Goal: Task Accomplishment & Management: Manage account settings

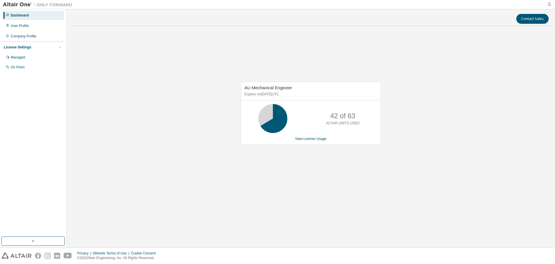
click at [549, 4] on icon "button" at bounding box center [549, 4] width 5 height 5
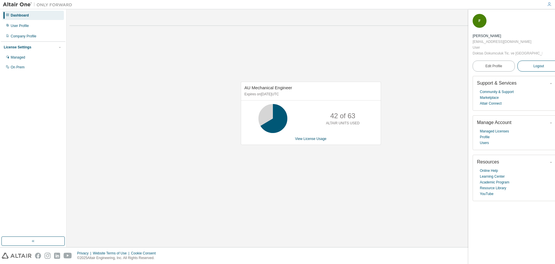
click at [537, 60] on button "Logout" at bounding box center [539, 65] width 42 height 11
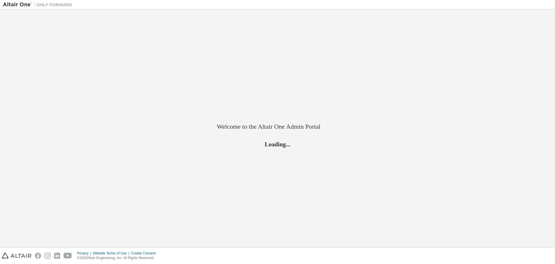
click at [529, 47] on div "Welcome to the Altair One Admin Portal Loading..." at bounding box center [278, 128] width 550 height 232
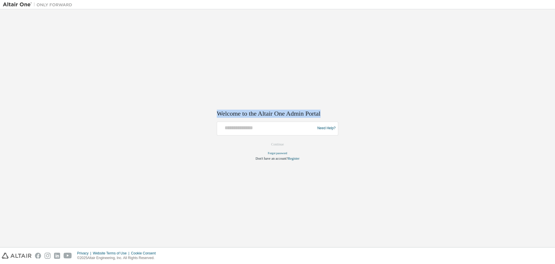
click at [529, 47] on div "Welcome to the Altair One Admin Portal Need Help? Please make sure that you pro…" at bounding box center [278, 128] width 550 height 232
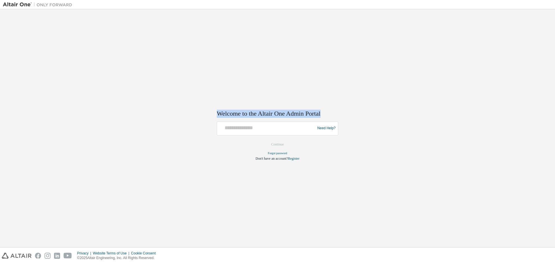
click at [529, 47] on div "Welcome to the Altair One Admin Portal Need Help? Please make sure that you pro…" at bounding box center [278, 128] width 550 height 232
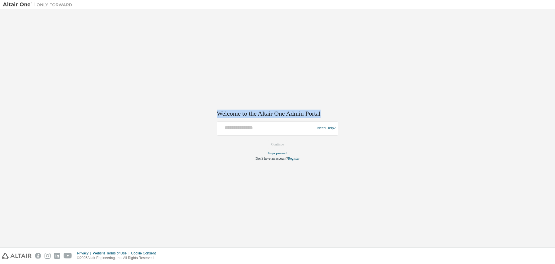
click at [529, 47] on div "Welcome to the Altair One Admin Portal Need Help? Please make sure that you pro…" at bounding box center [278, 128] width 550 height 232
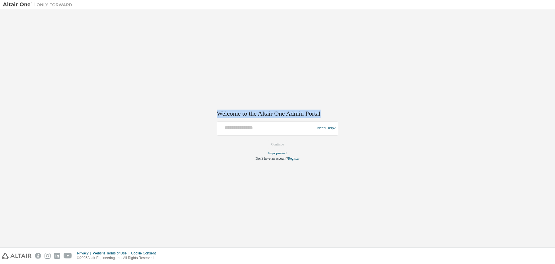
click at [529, 47] on div "Welcome to the Altair One Admin Portal Need Help? Please make sure that you pro…" at bounding box center [278, 128] width 550 height 232
